Goal: Check status: Check status

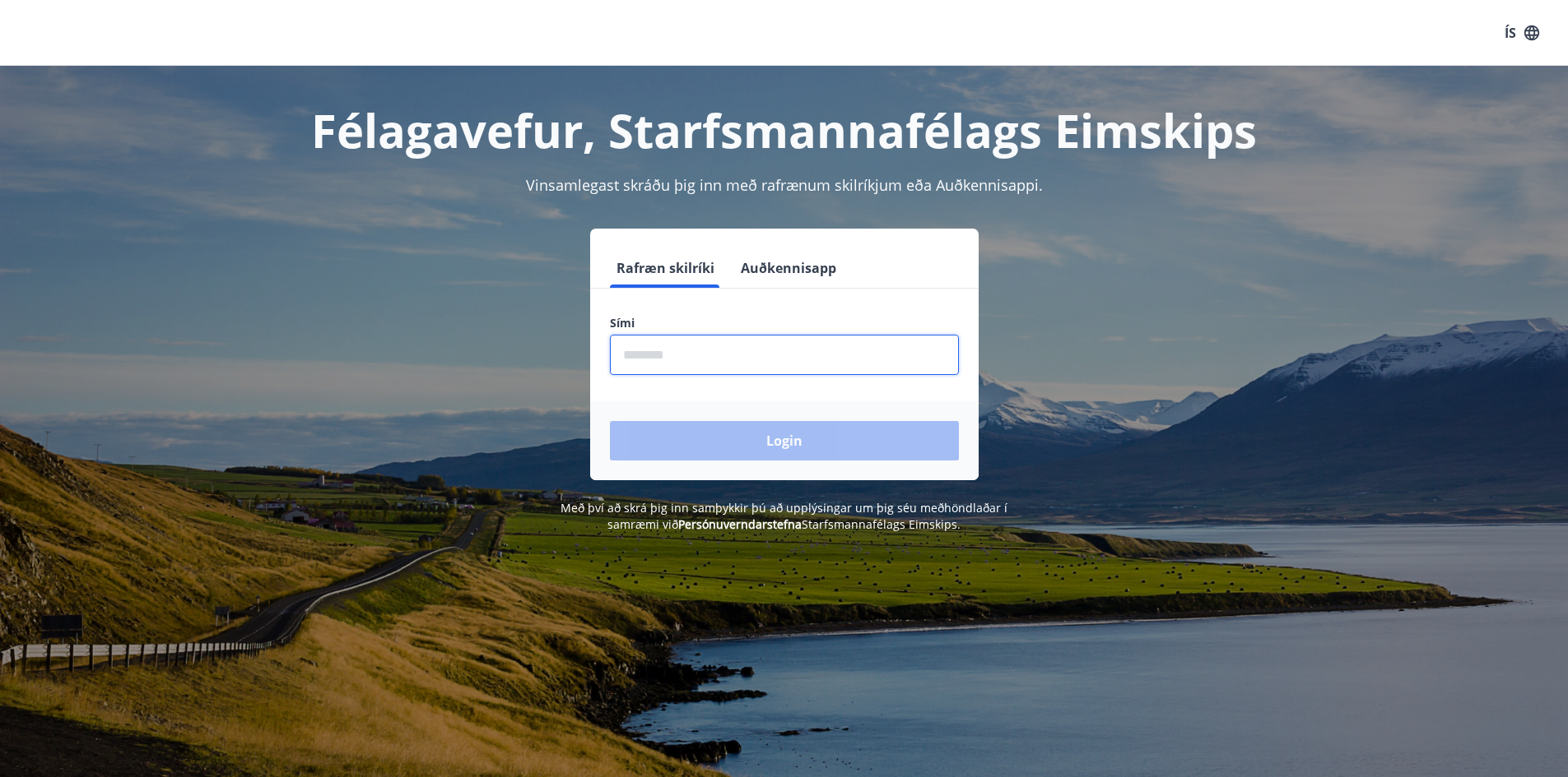
click at [717, 346] on input "phone" at bounding box center [784, 355] width 349 height 40
type input "********"
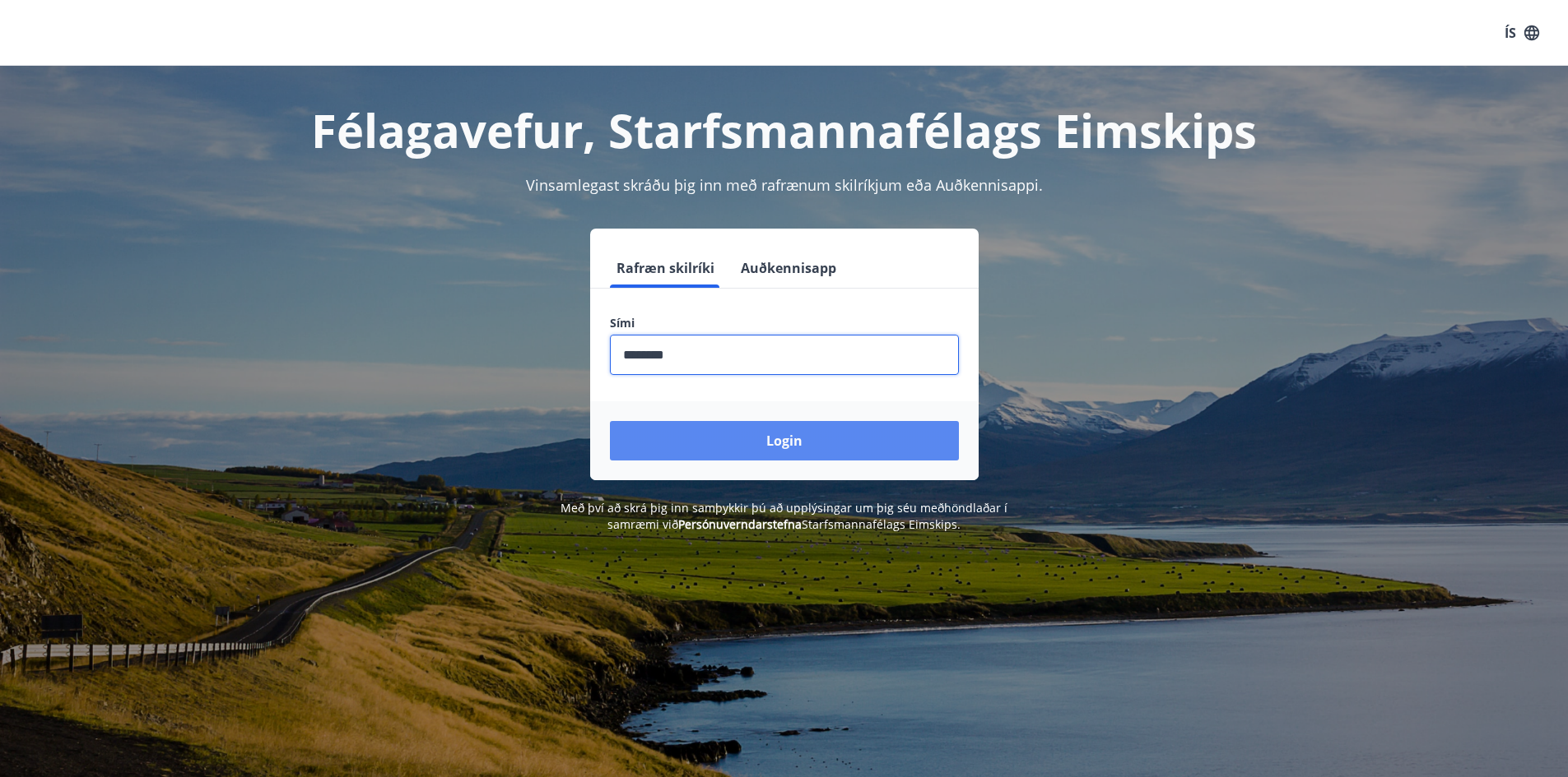
click at [729, 430] on button "Login" at bounding box center [784, 440] width 349 height 39
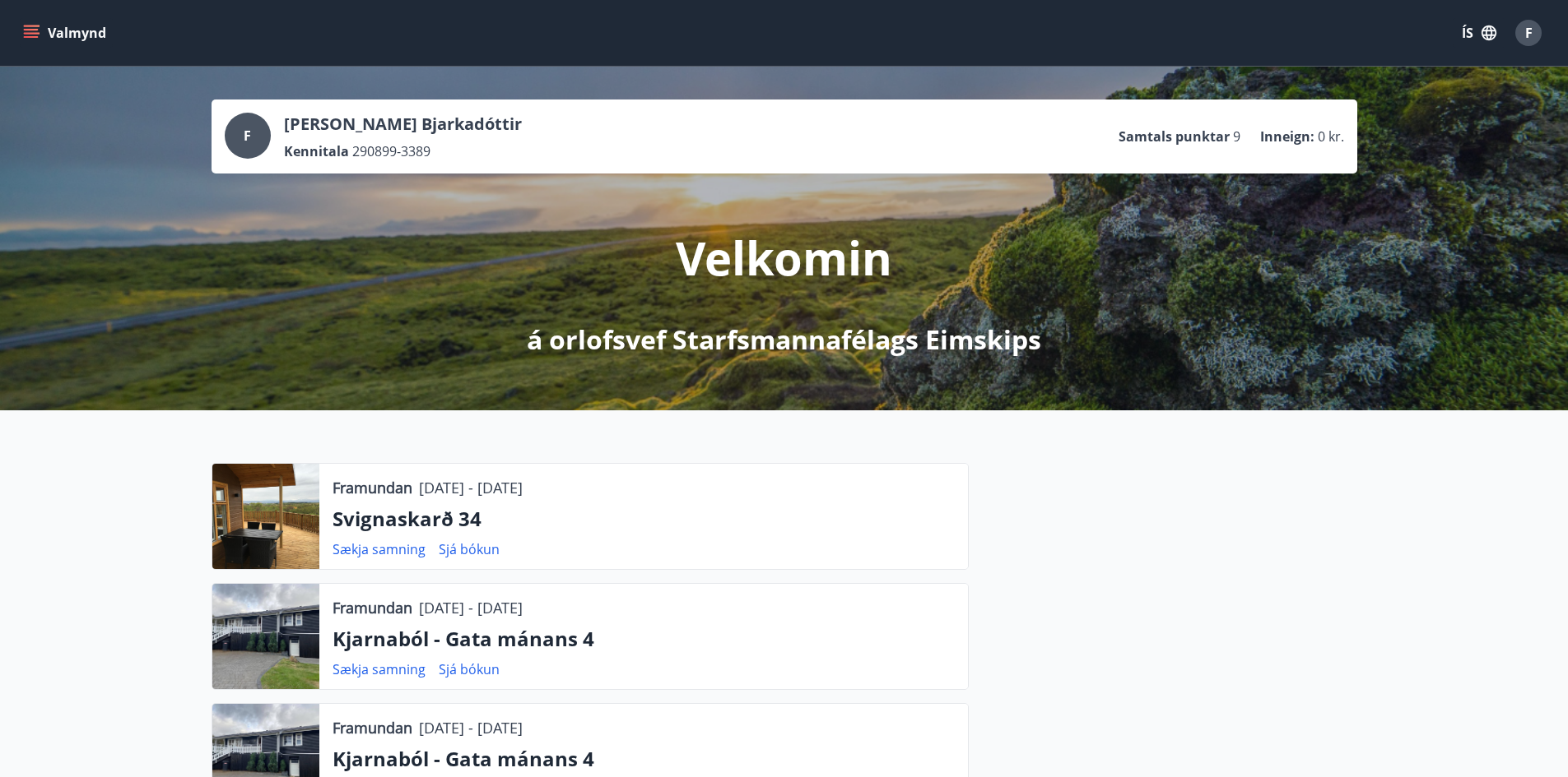
click at [287, 508] on div at bounding box center [265, 516] width 107 height 105
click at [433, 525] on p "Svignaskarð 34" at bounding box center [644, 519] width 622 height 28
click at [467, 547] on link "Sjá bókun" at bounding box center [469, 549] width 61 height 18
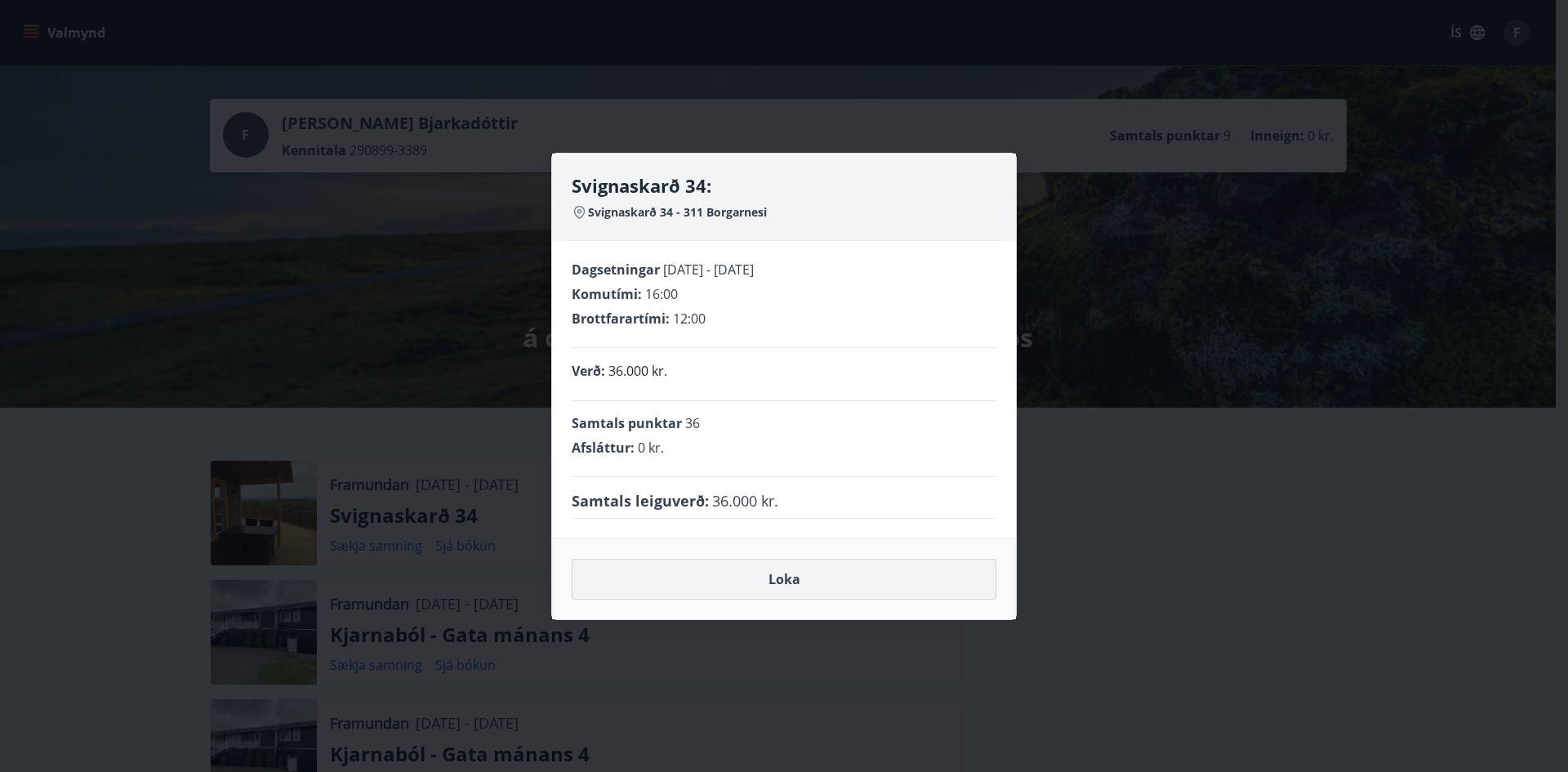
click at [768, 593] on button "Loka" at bounding box center [784, 579] width 425 height 41
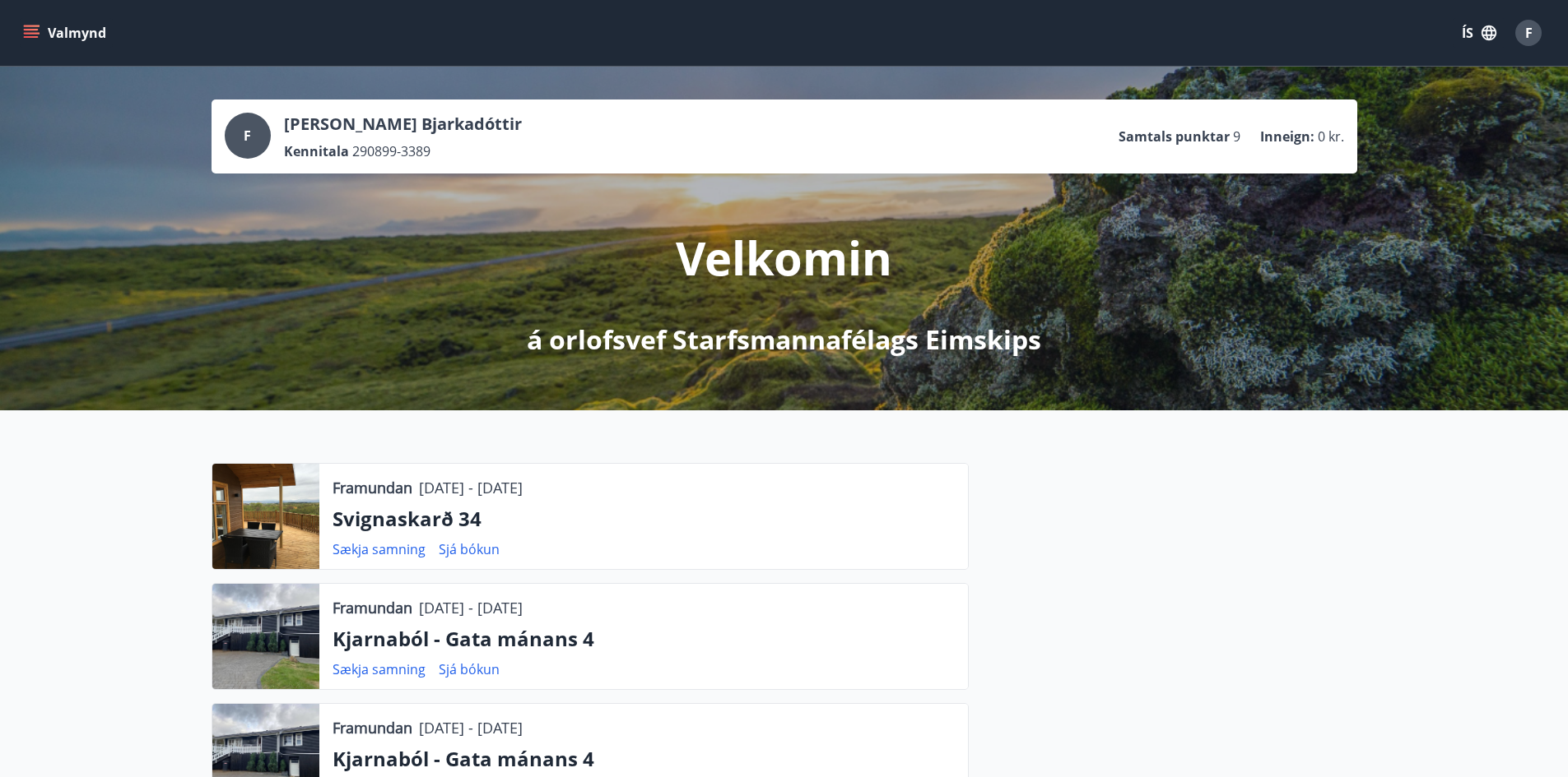
click at [265, 543] on div at bounding box center [265, 516] width 107 height 105
click at [31, 45] on button "Valmynd" at bounding box center [66, 33] width 93 height 30
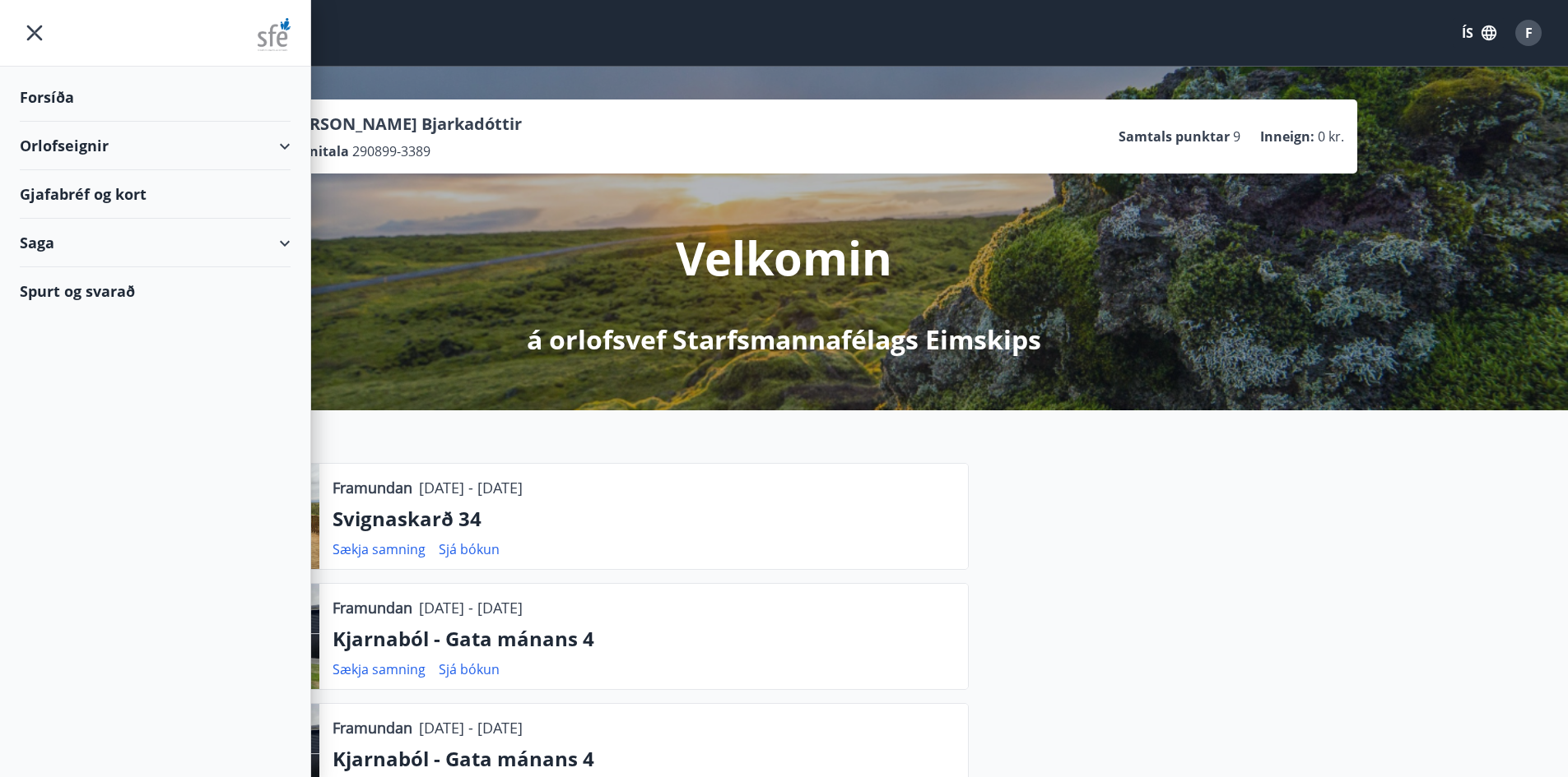
click at [55, 246] on div "Saga" at bounding box center [155, 243] width 271 height 49
click at [80, 294] on div "Bókanir" at bounding box center [155, 285] width 244 height 35
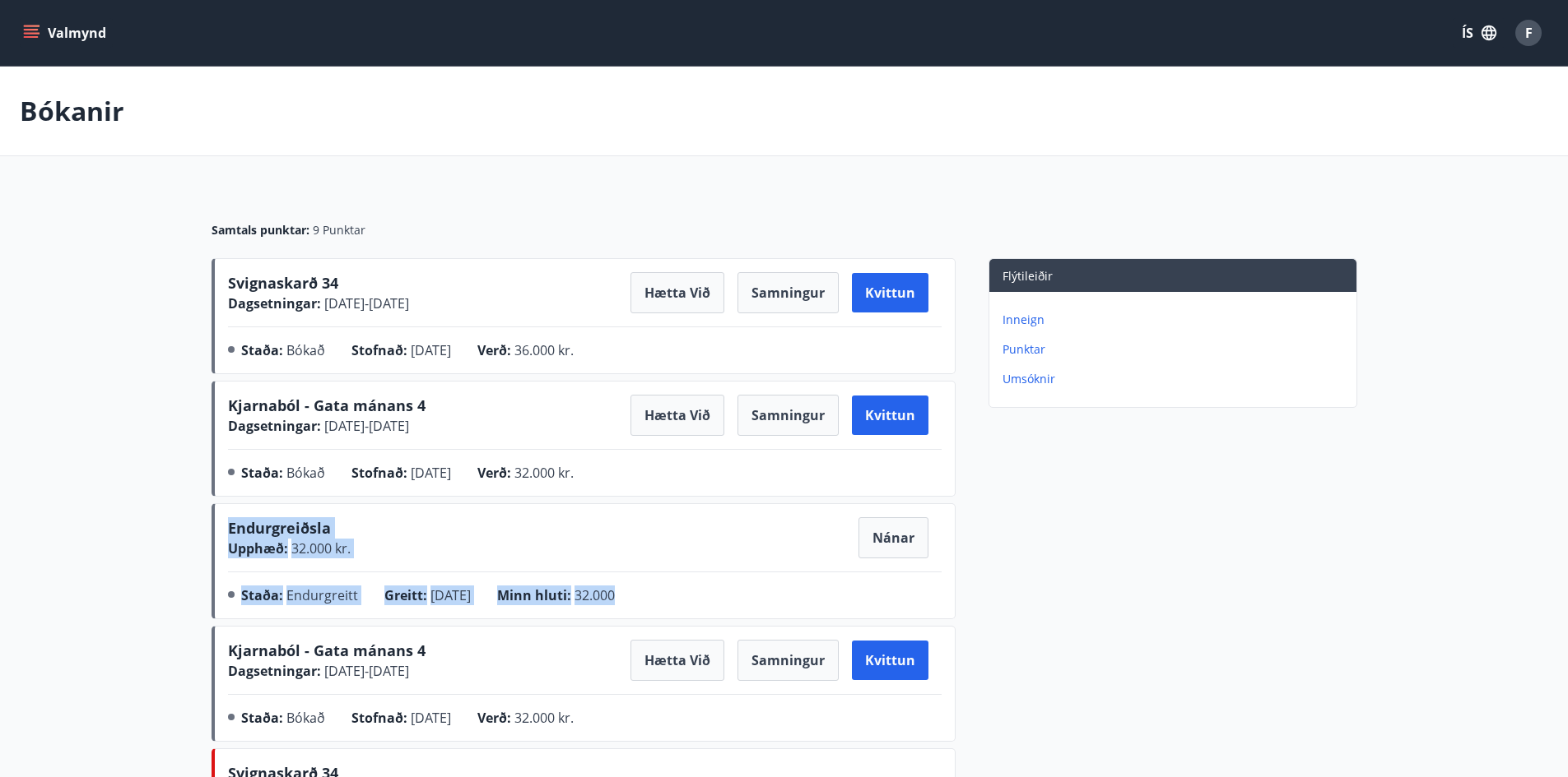
drag, startPoint x: 185, startPoint y: 525, endPoint x: 710, endPoint y: 585, distance: 528.4
click at [710, 585] on main "Bókanir Samtals punktar : 9 Punktar Svignaskarð 34 Dagsetningar : [DATE] - [DAT…" at bounding box center [784, 469] width 1568 height 805
click at [695, 562] on div "Endurgreiðsla Upphæð : 32.000 kr. Nánar Staða : Endurgreitt Greitt : [DATE] Min…" at bounding box center [584, 564] width 713 height 95
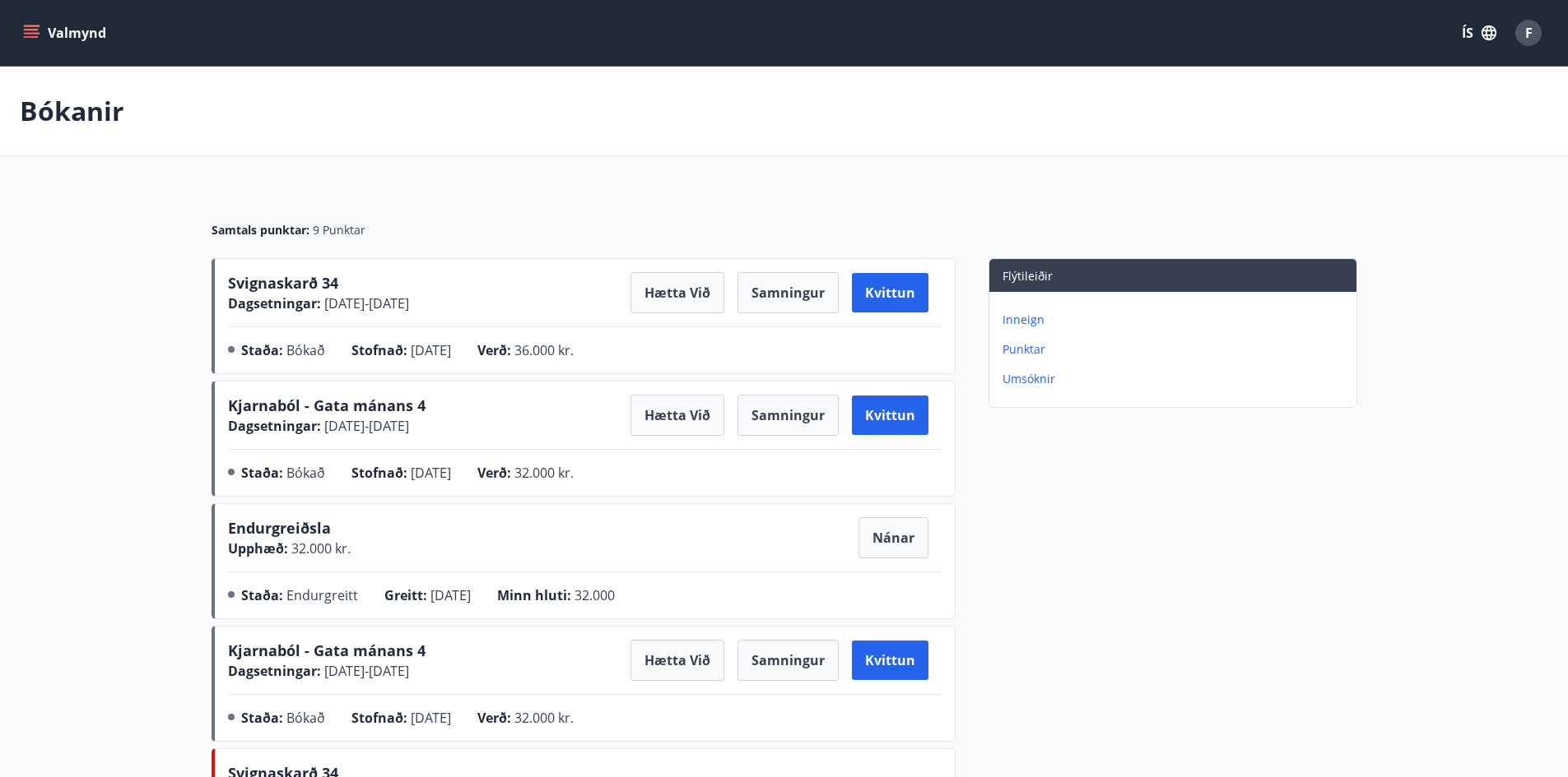
click at [37, 26] on icon "menu" at bounding box center [32, 26] width 18 height 2
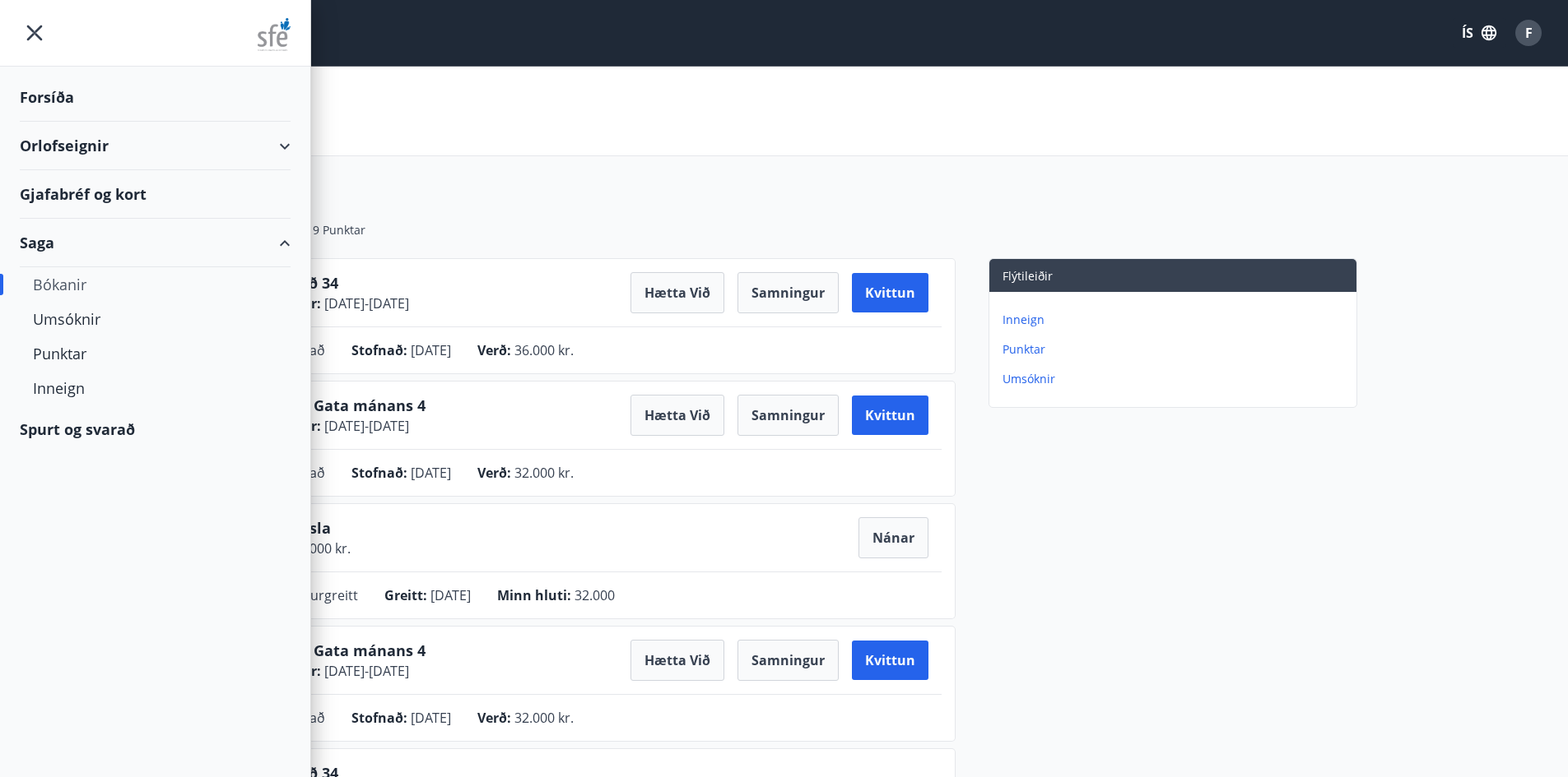
click at [367, 192] on div "Samtals punktar : 9 Punktar" at bounding box center [784, 224] width 1146 height 69
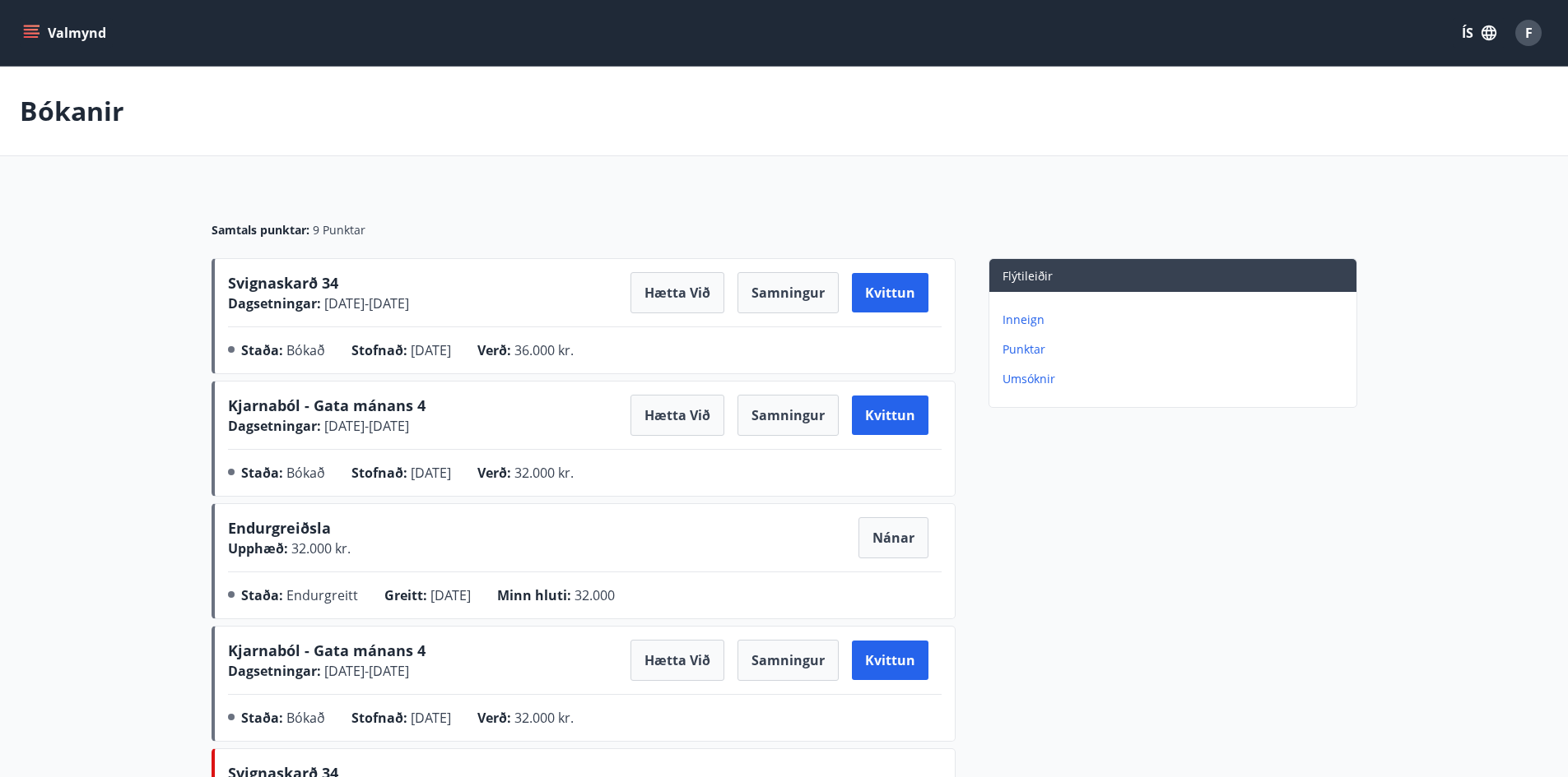
click at [73, 55] on div "Valmynd ÍS F" at bounding box center [784, 33] width 1568 height 66
click at [77, 42] on button "Valmynd" at bounding box center [66, 33] width 93 height 30
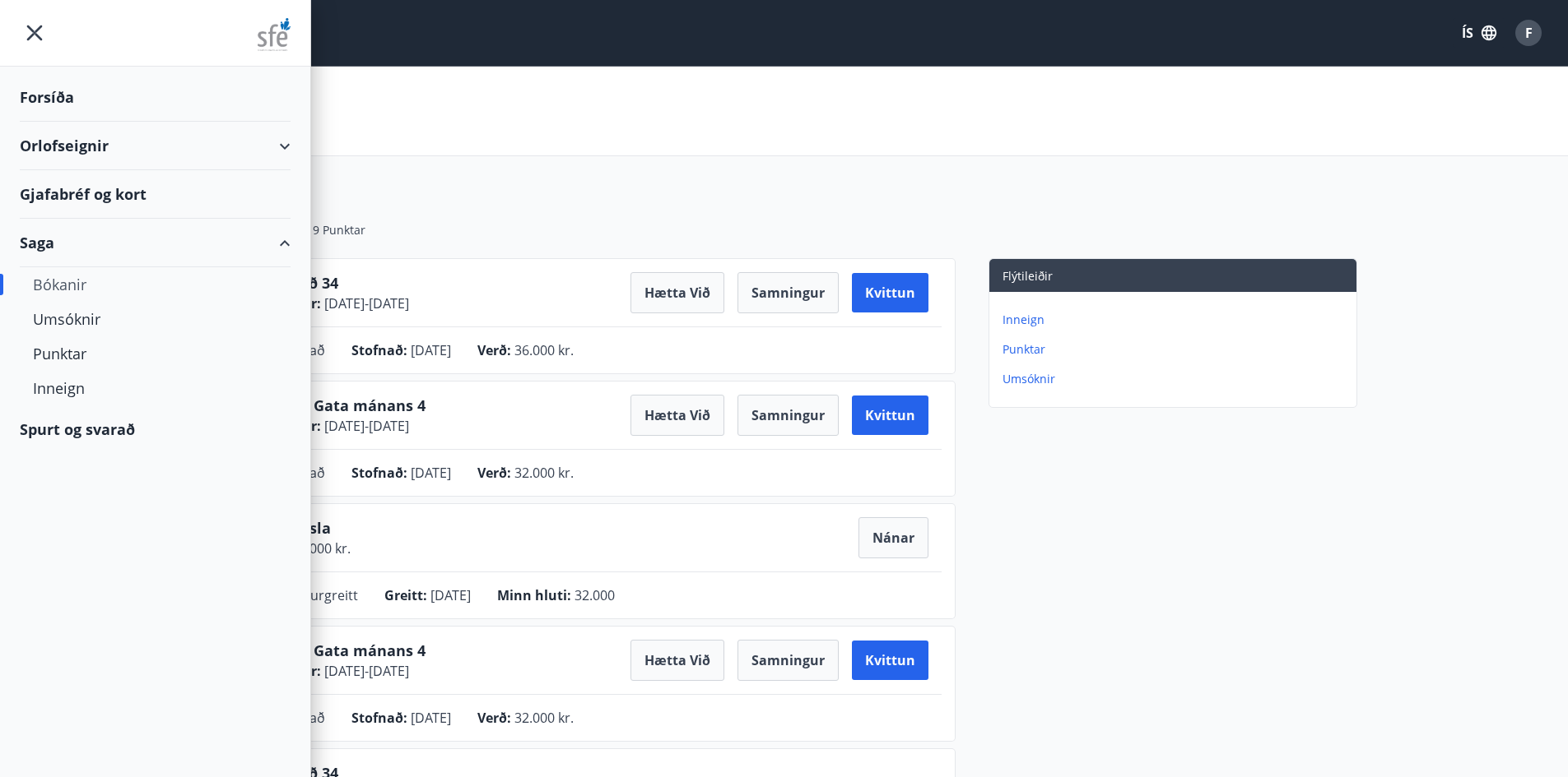
click at [14, 20] on div at bounding box center [155, 33] width 310 height 67
